Goal: Information Seeking & Learning: Learn about a topic

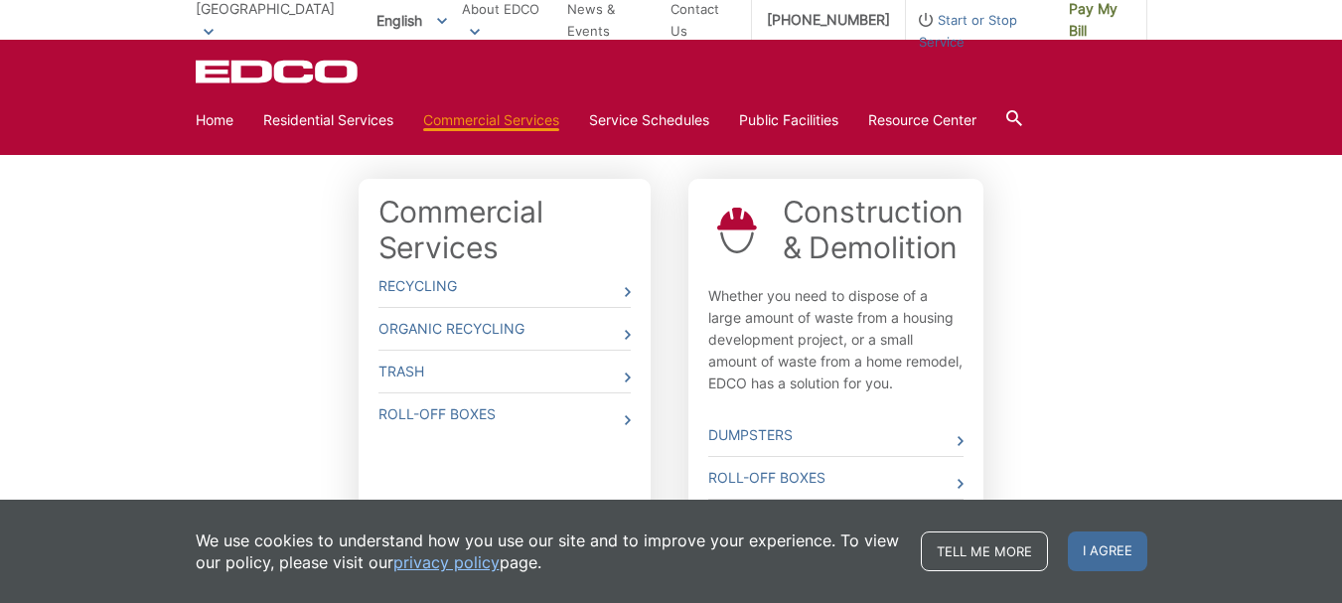
scroll to position [517, 0]
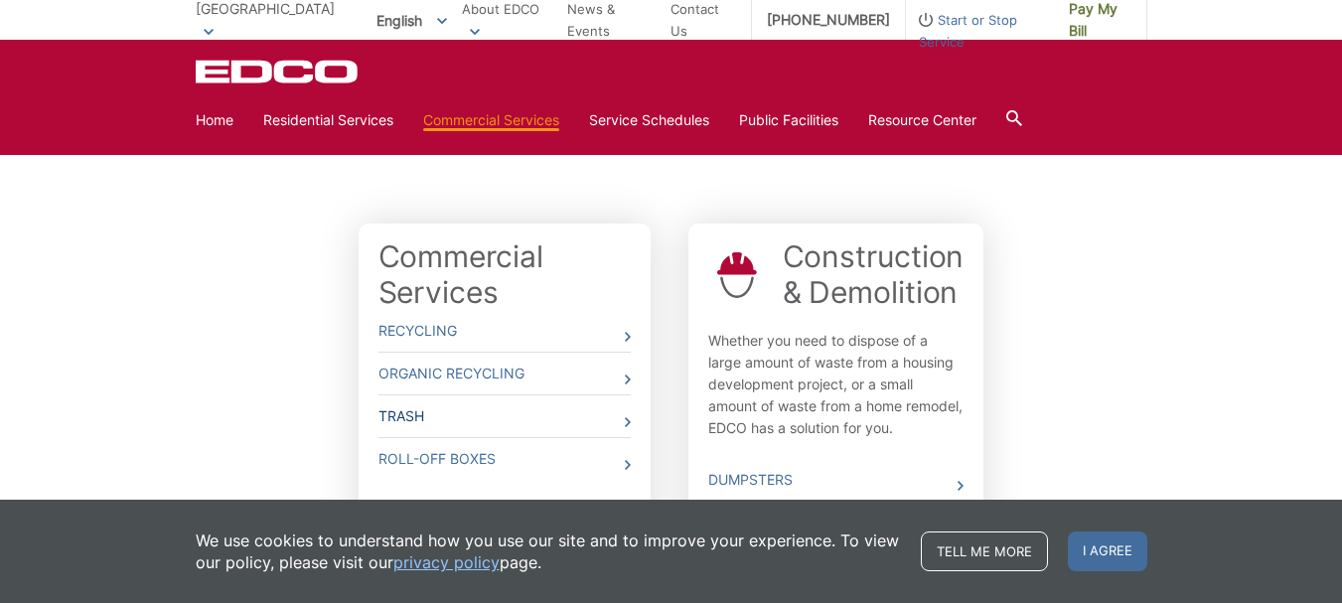
click at [628, 424] on icon at bounding box center [628, 422] width 6 height 10
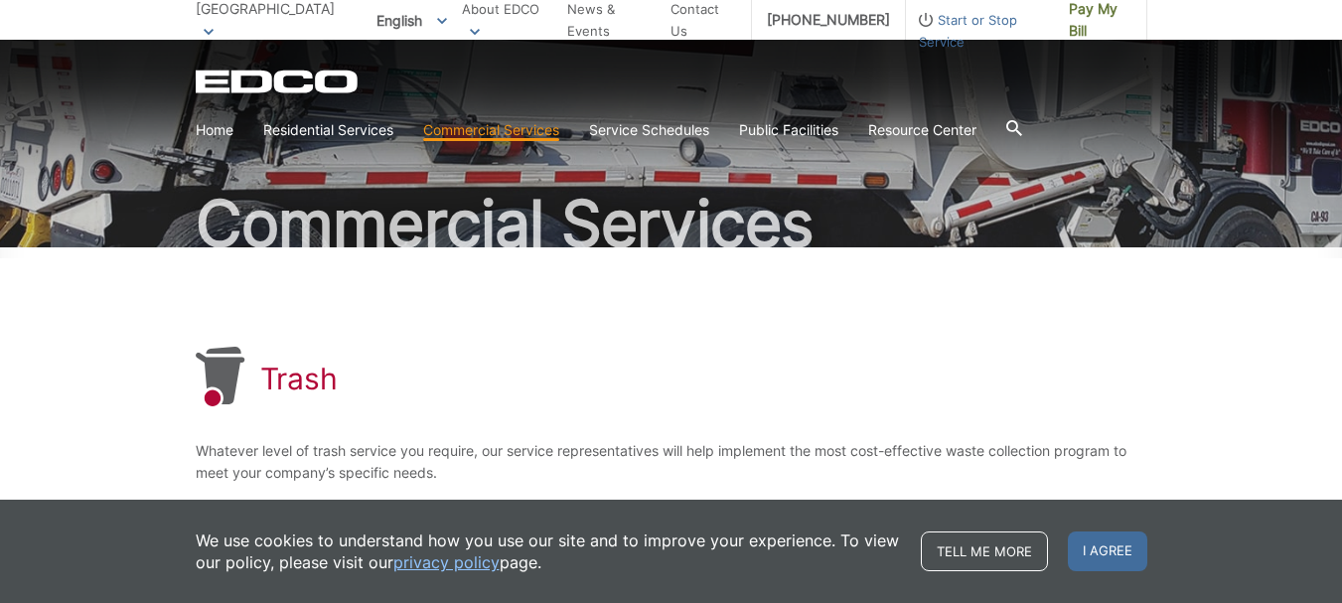
scroll to position [99, 0]
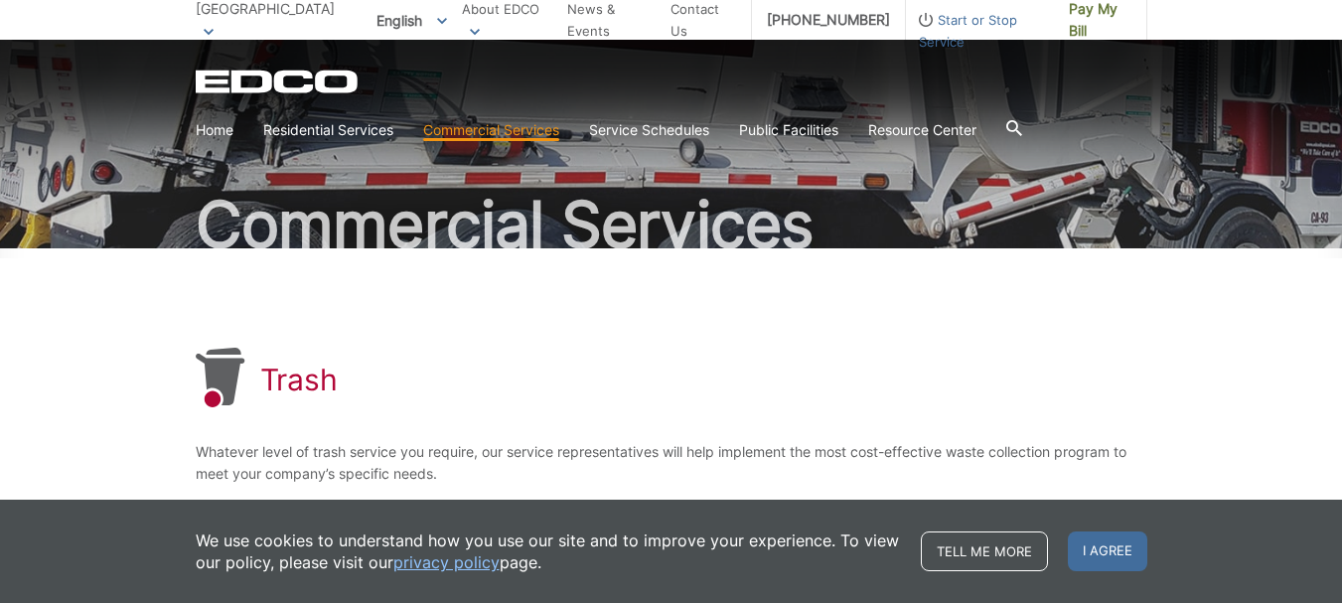
click at [1022, 128] on icon at bounding box center [1014, 128] width 16 height 16
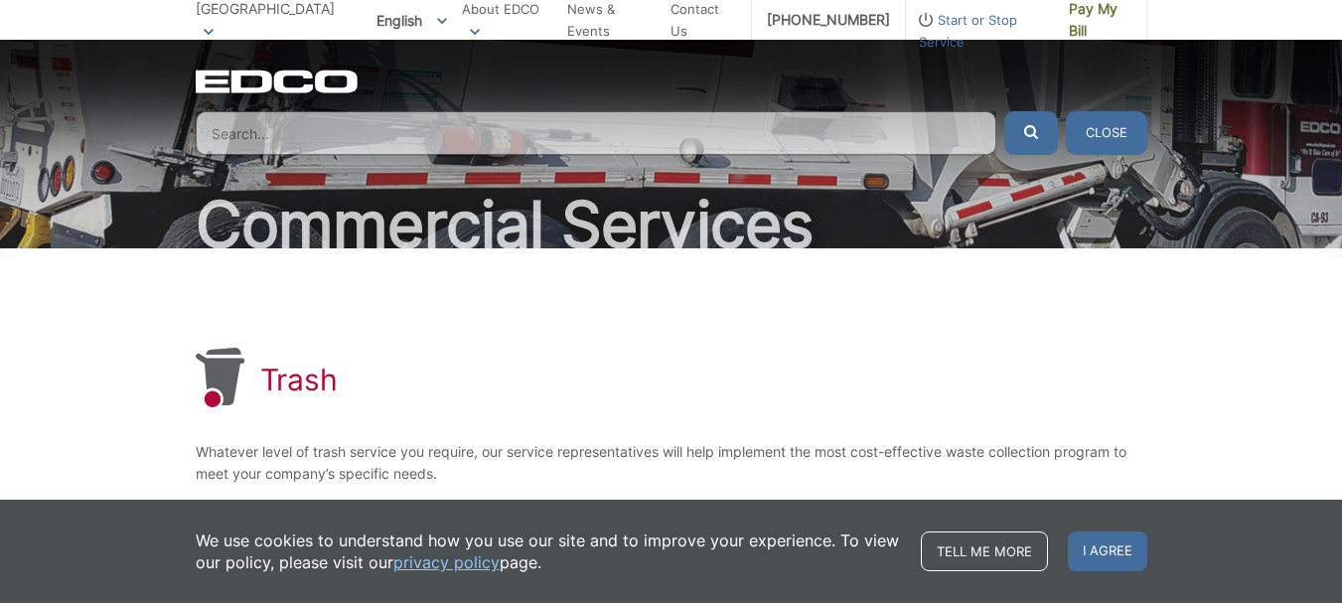
click at [478, 124] on input "Search" at bounding box center [596, 133] width 801 height 44
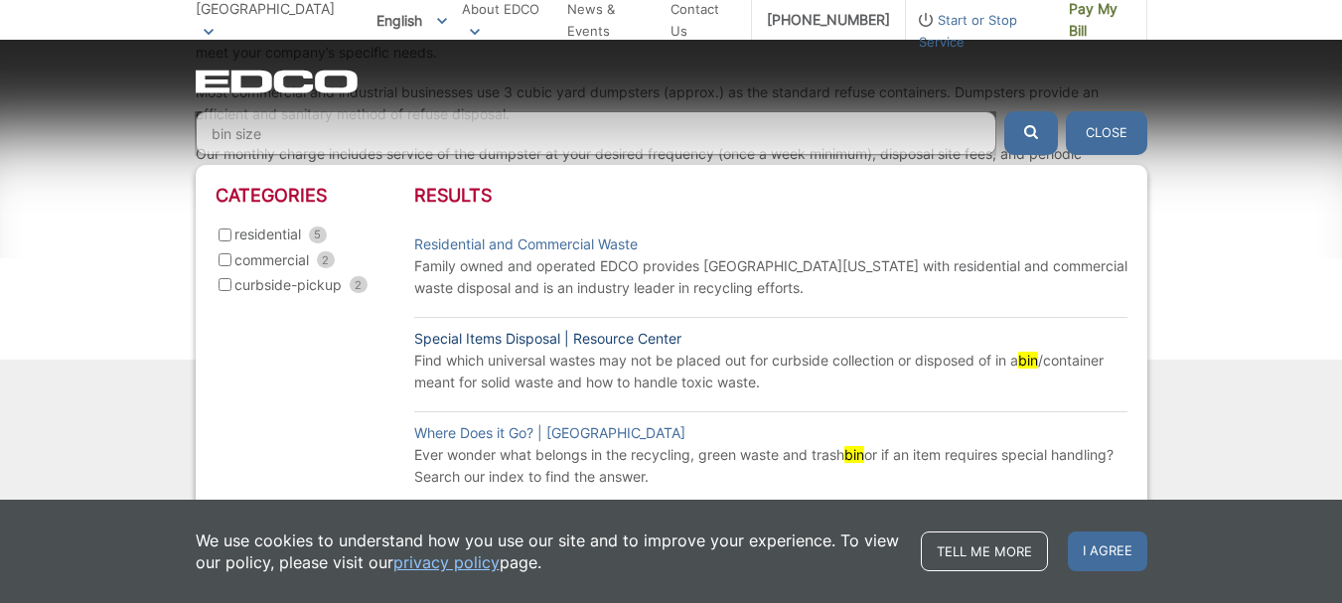
scroll to position [536, 0]
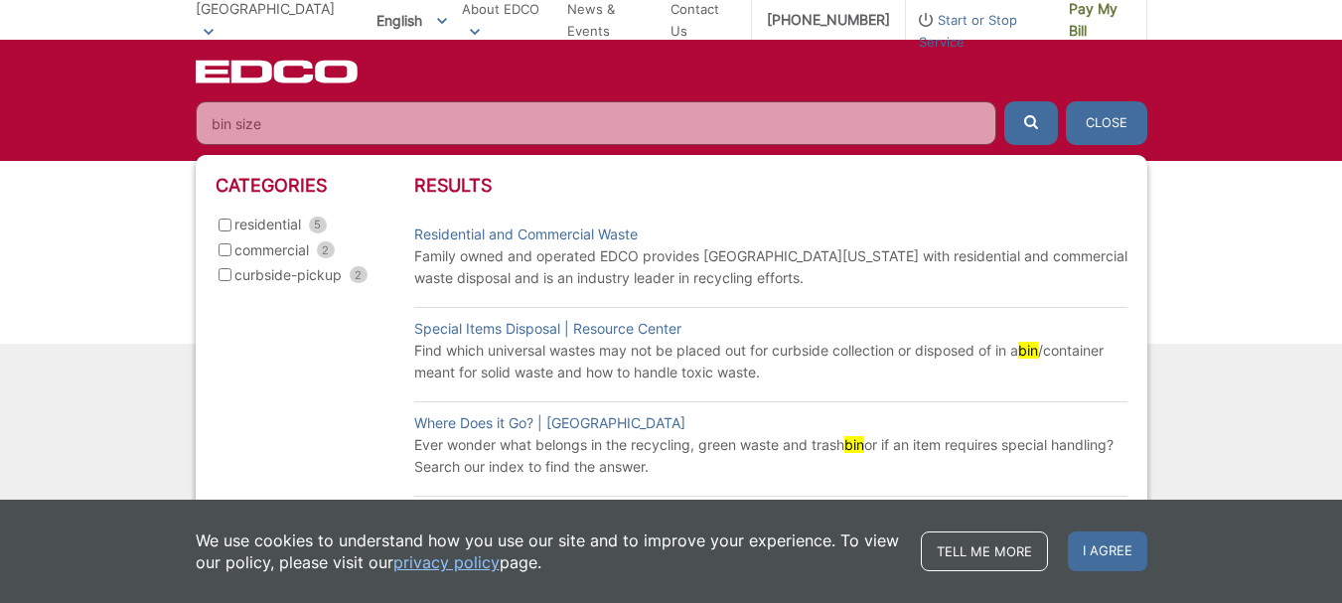
type input "bin size"
click at [626, 249] on p "Family owned and operated EDCO provides Southern California with residential an…" at bounding box center [770, 267] width 713 height 44
click at [496, 232] on link "Residential and Commercial Waste" at bounding box center [525, 234] width 223 height 22
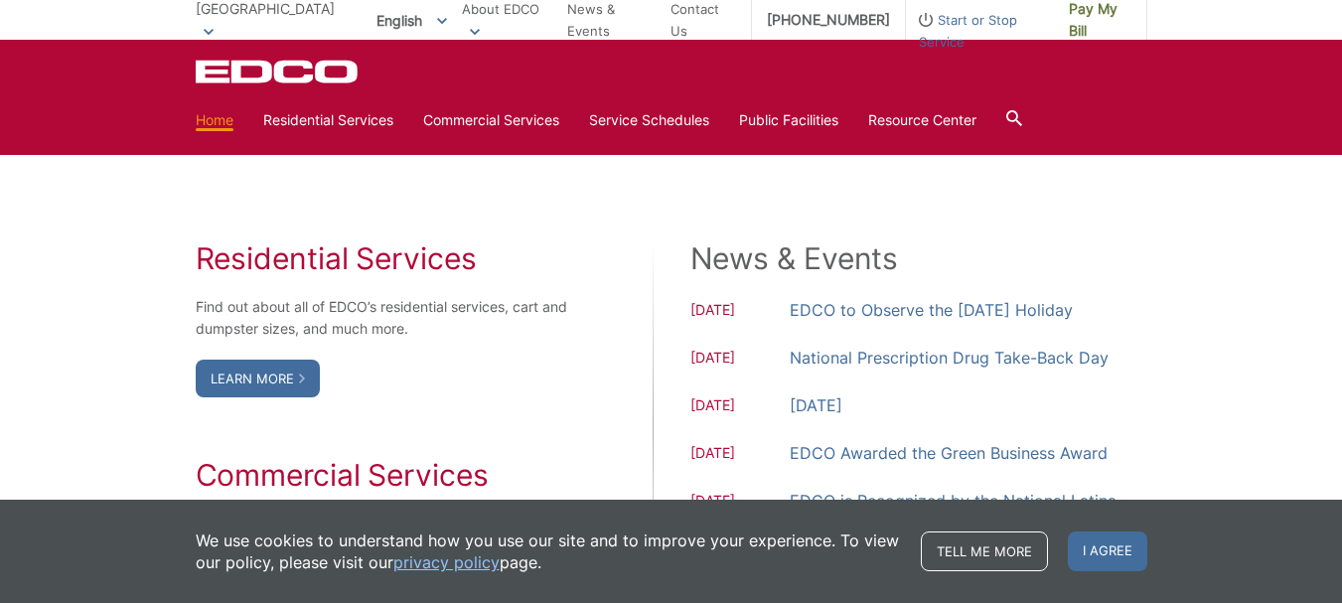
scroll to position [1688, 0]
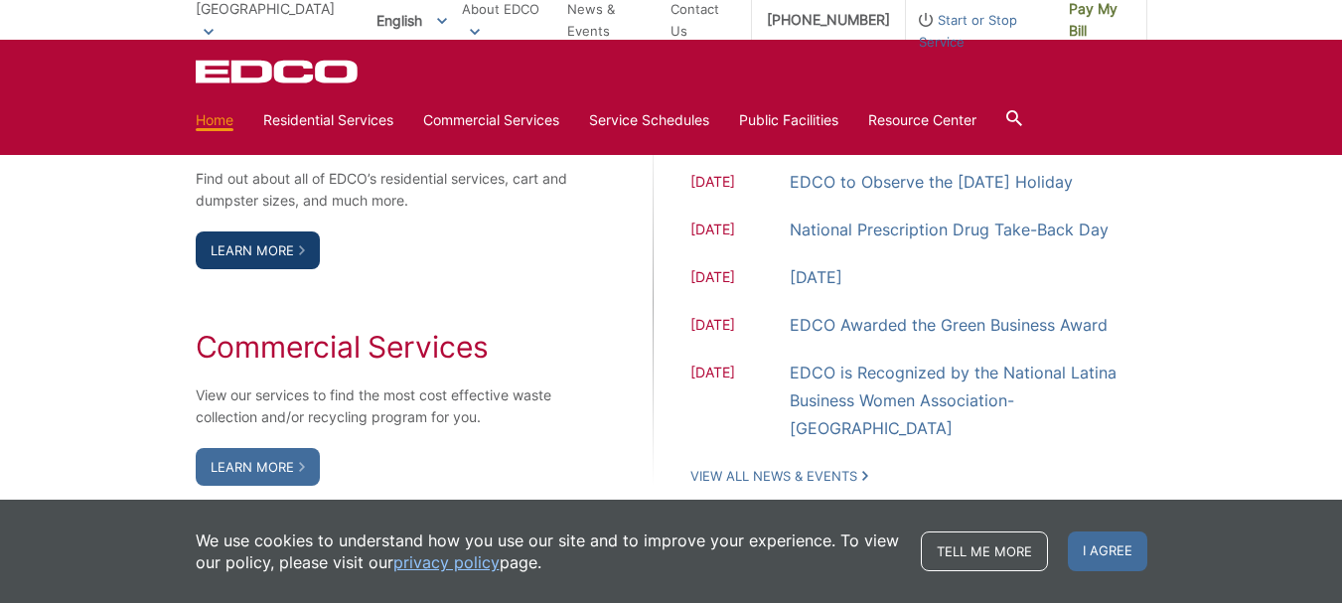
click at [291, 246] on link "Learn More" at bounding box center [258, 250] width 124 height 38
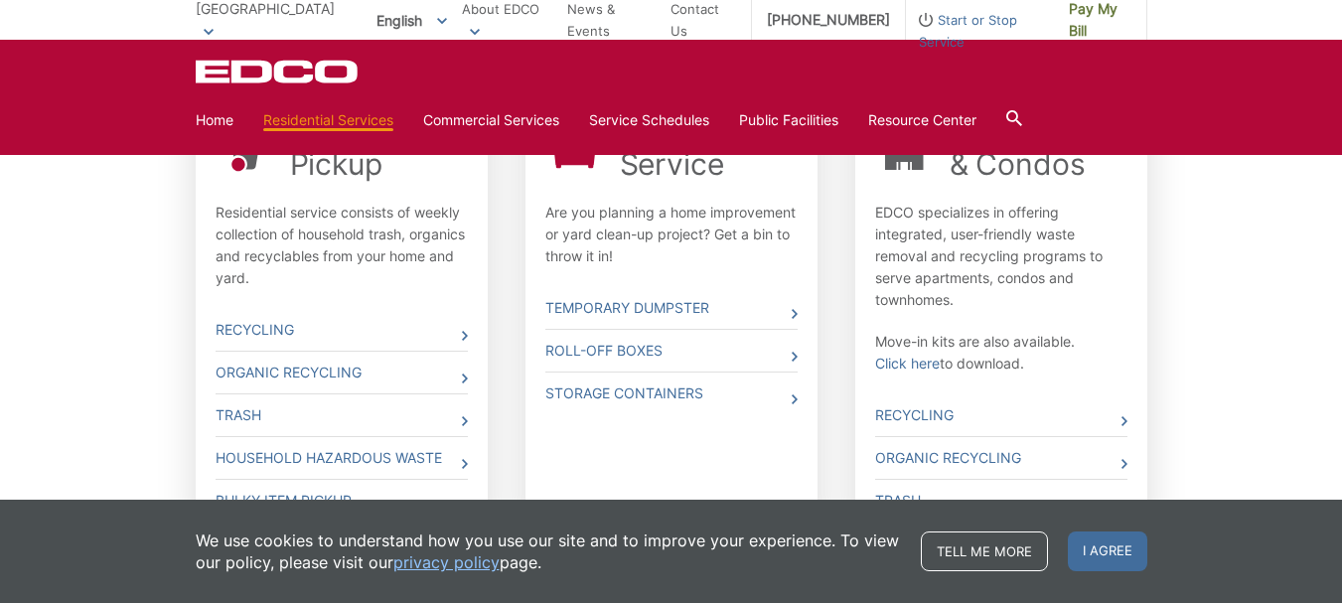
scroll to position [795, 0]
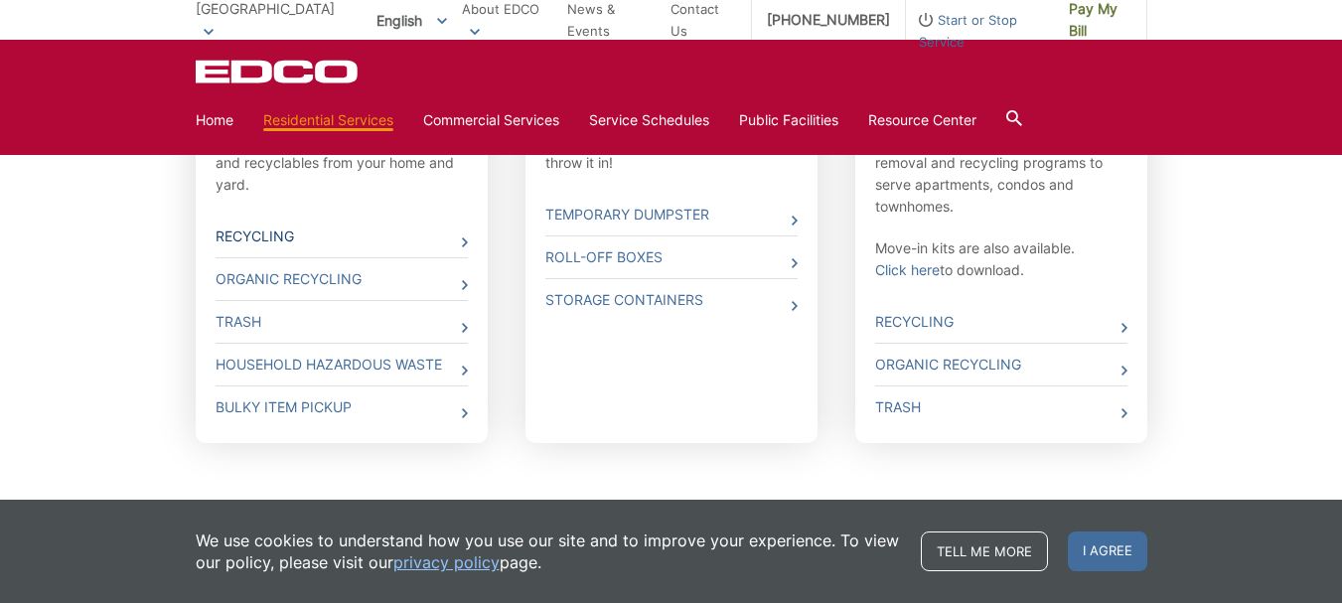
click at [466, 236] on span at bounding box center [465, 242] width 6 height 22
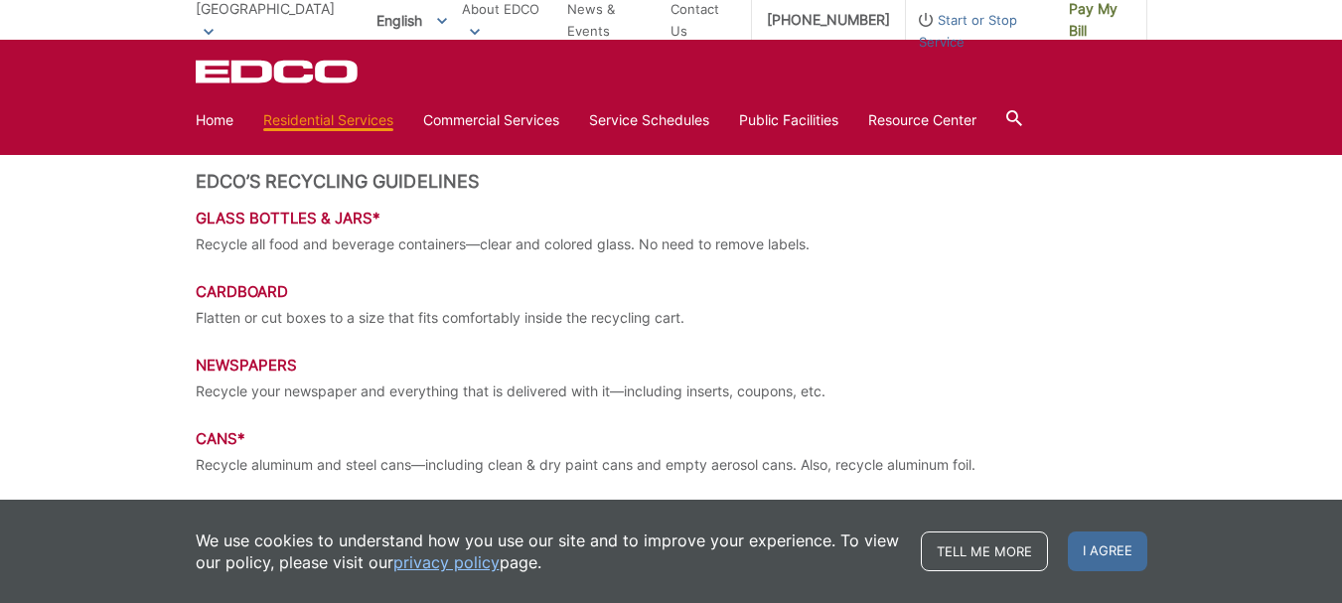
scroll to position [1887, 0]
